Goal: Navigation & Orientation: Find specific page/section

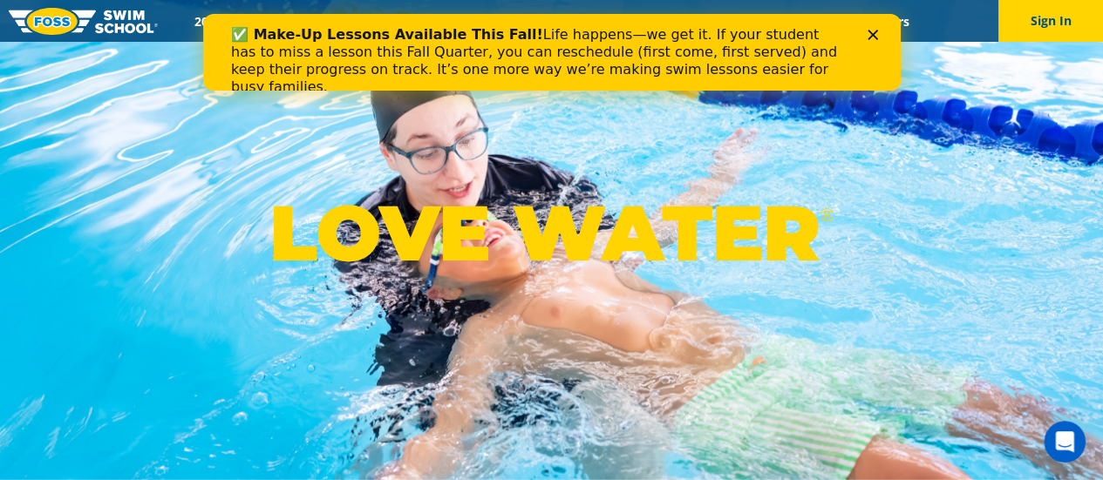
click at [92, 88] on div "LOVE WATER ®" at bounding box center [551, 240] width 1103 height 480
click at [866, 32] on div "✅ Make-Up Lessons Available This Fall! Life happens—we get it. If your student …" at bounding box center [551, 61] width 642 height 80
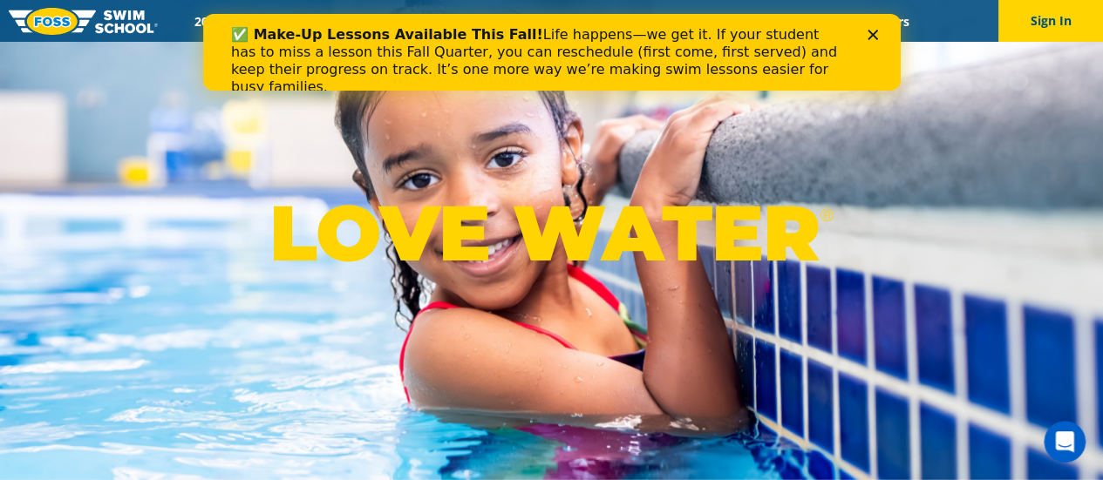
click at [871, 34] on polygon "Close" at bounding box center [871, 35] width 10 height 10
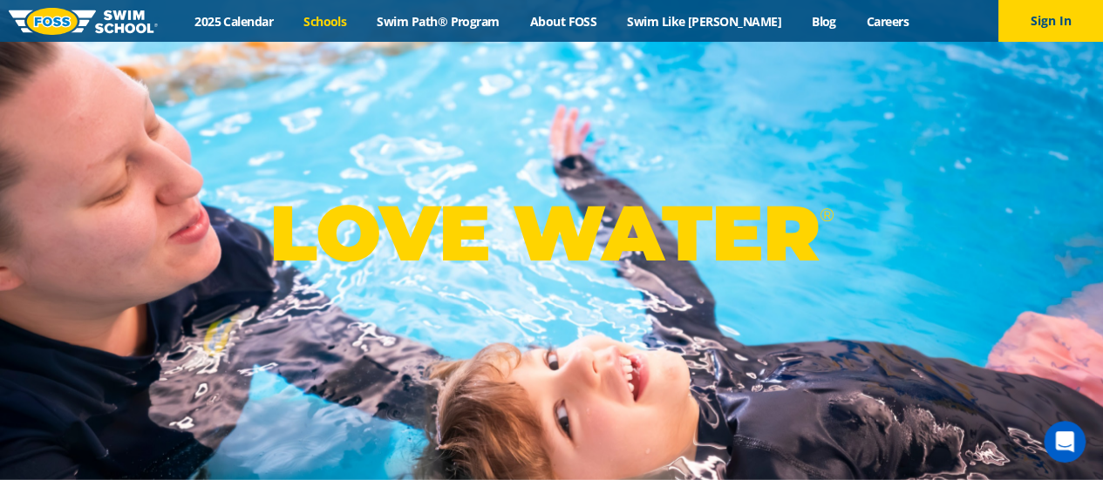
click at [354, 24] on link "Schools" at bounding box center [325, 21] width 73 height 17
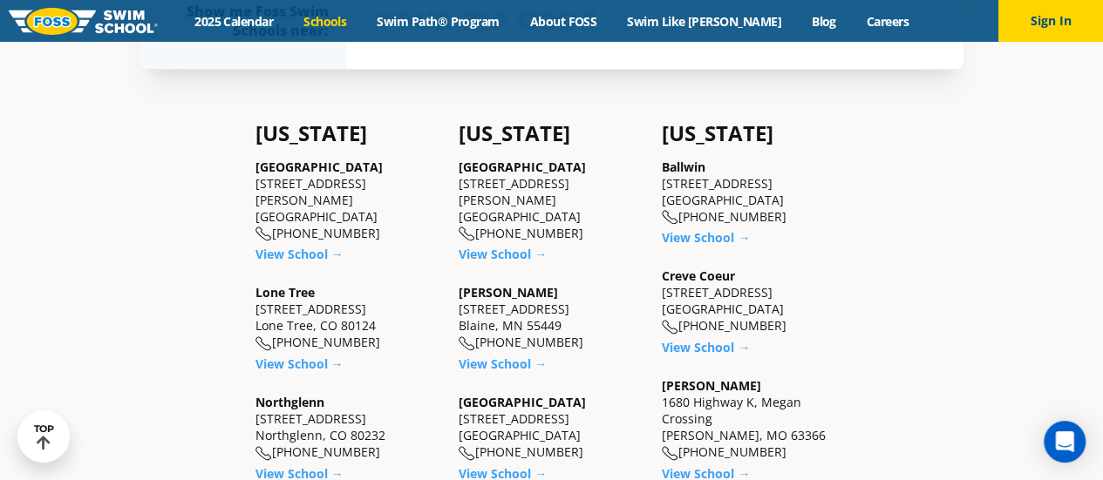
scroll to position [407, 0]
click at [495, 247] on link "View School →" at bounding box center [502, 255] width 88 height 17
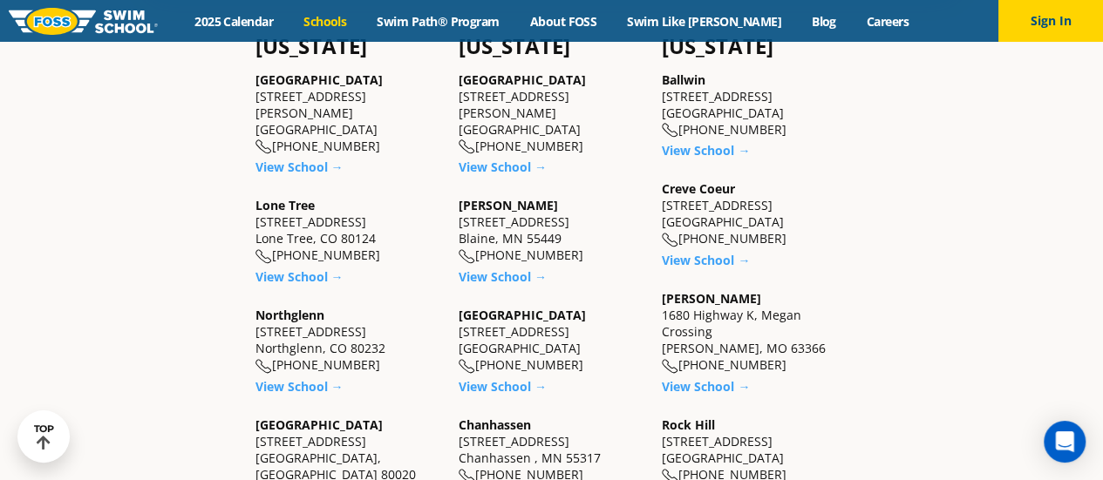
scroll to position [499, 0]
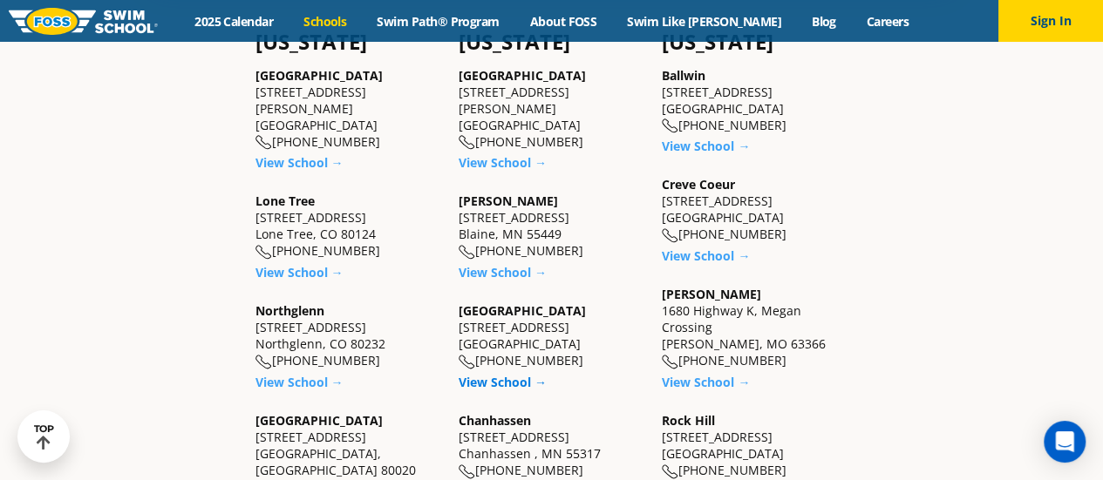
click at [491, 375] on link "View School →" at bounding box center [502, 382] width 88 height 17
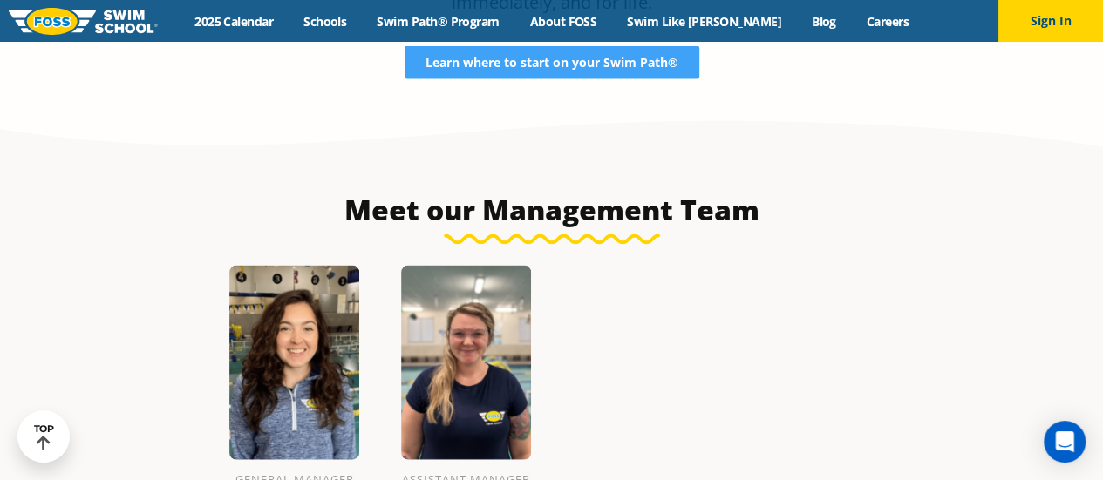
scroll to position [1715, 0]
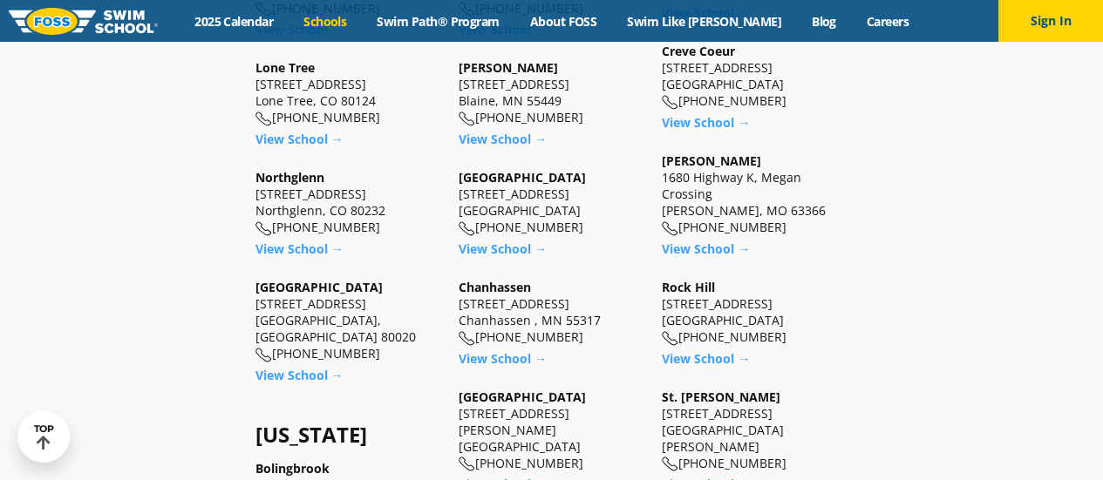
scroll to position [643, 0]
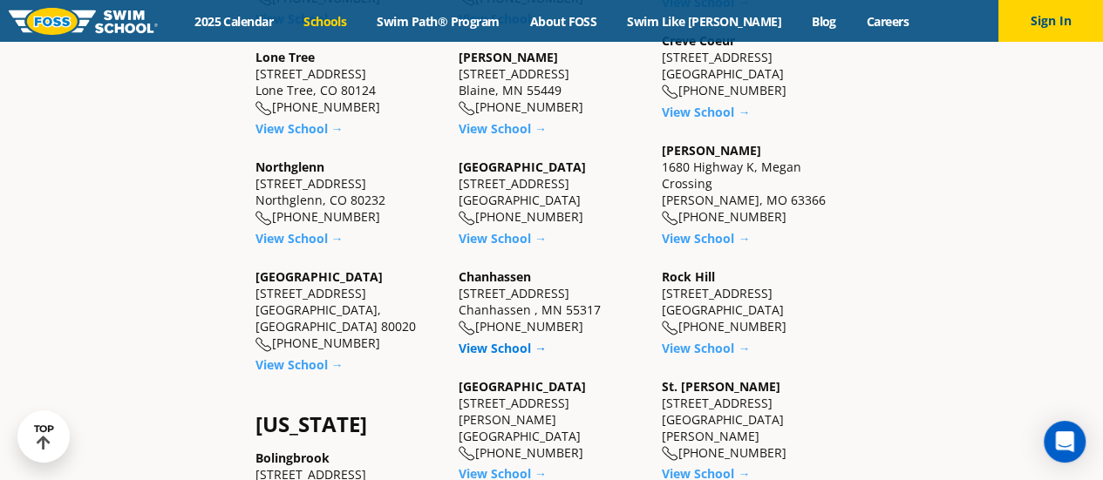
drag, startPoint x: 0, startPoint y: 0, endPoint x: 492, endPoint y: 341, distance: 598.9
click at [492, 341] on link "View School →" at bounding box center [502, 348] width 88 height 17
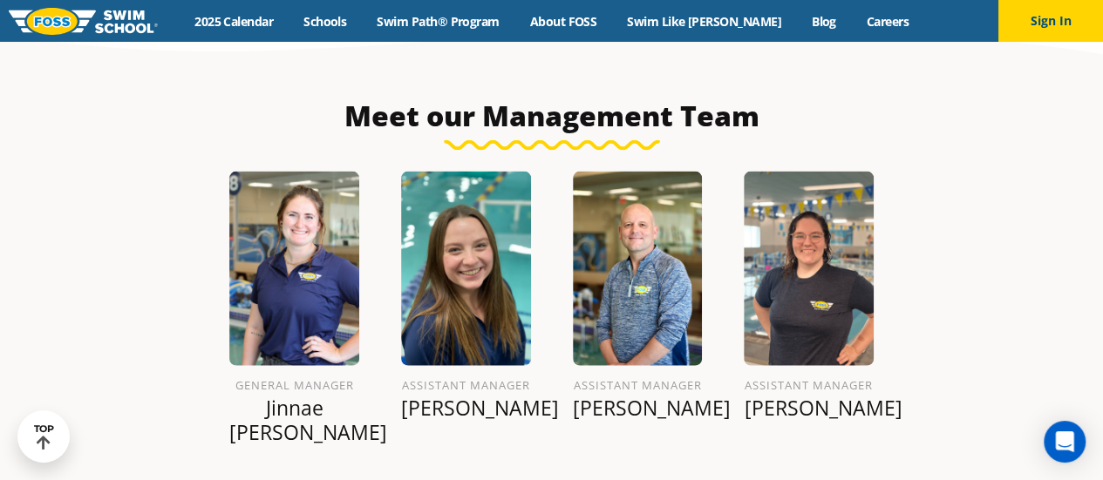
scroll to position [1826, 0]
